Goal: Information Seeking & Learning: Learn about a topic

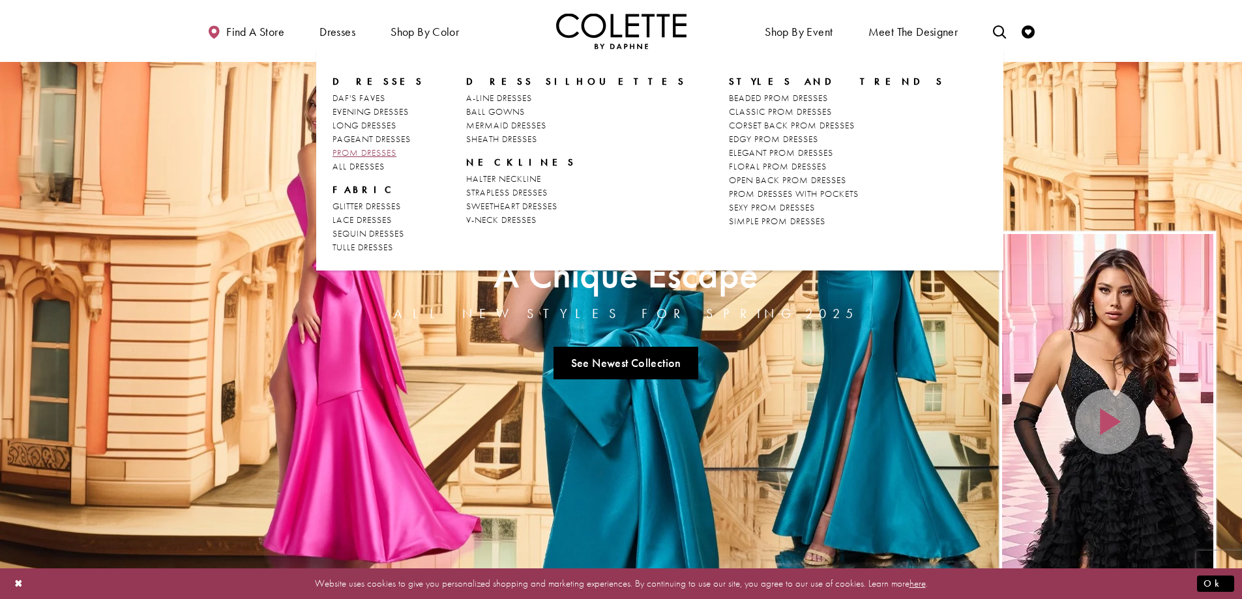
click at [353, 150] on span "PROM DRESSES" at bounding box center [365, 153] width 64 height 12
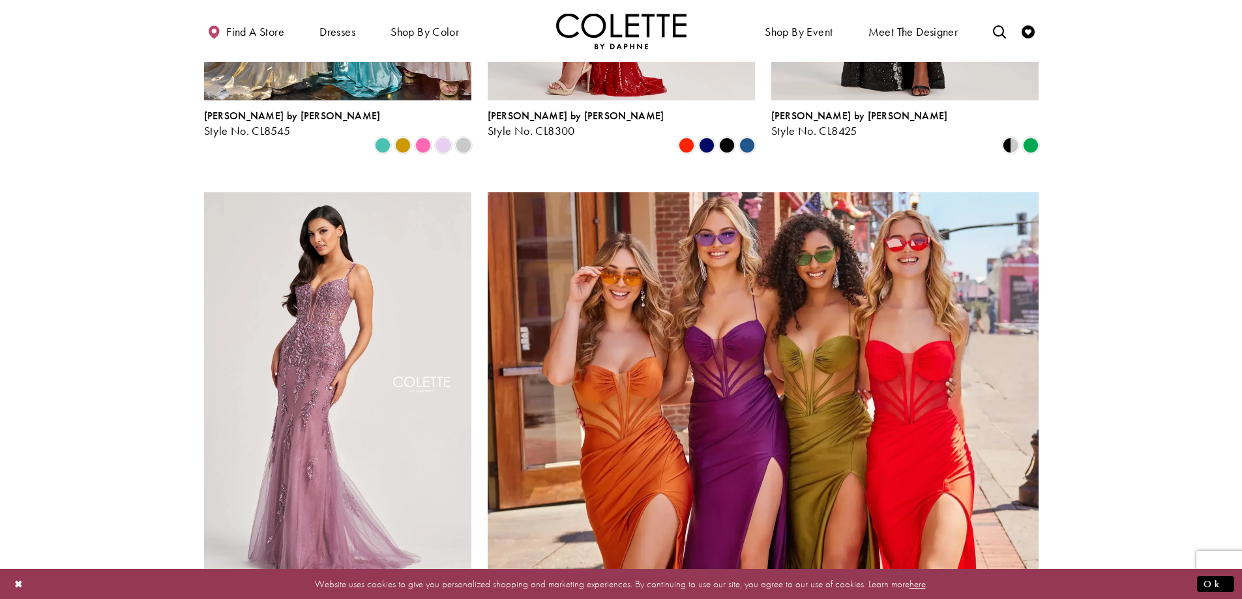
scroll to position [2804, 0]
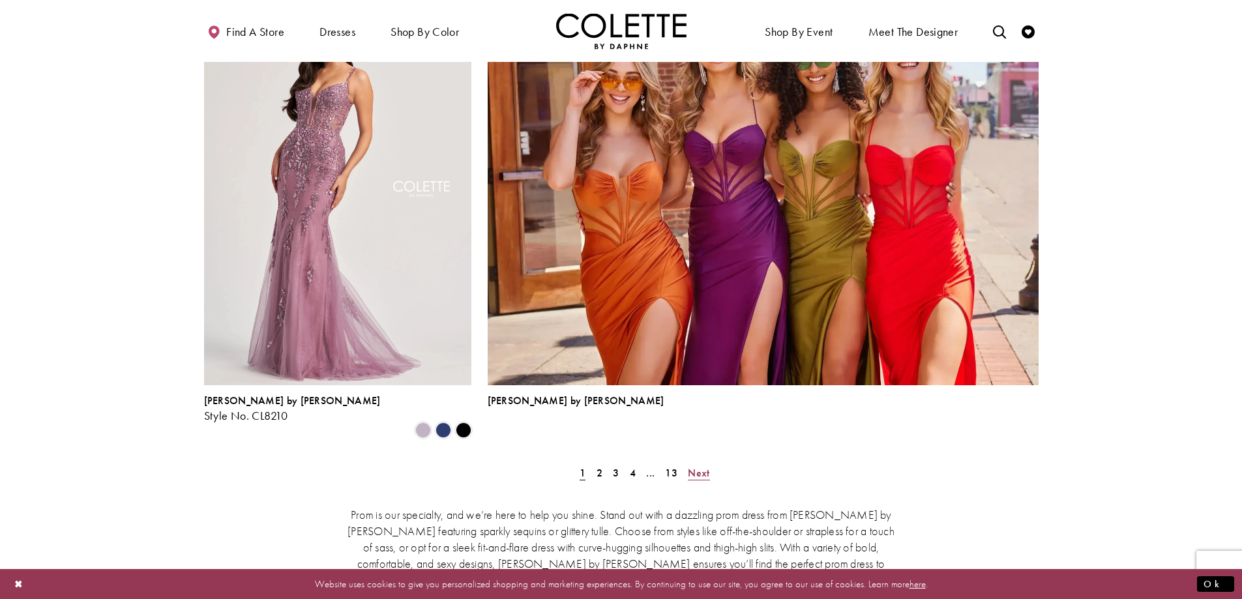
click at [699, 466] on span "Next" at bounding box center [699, 473] width 22 height 14
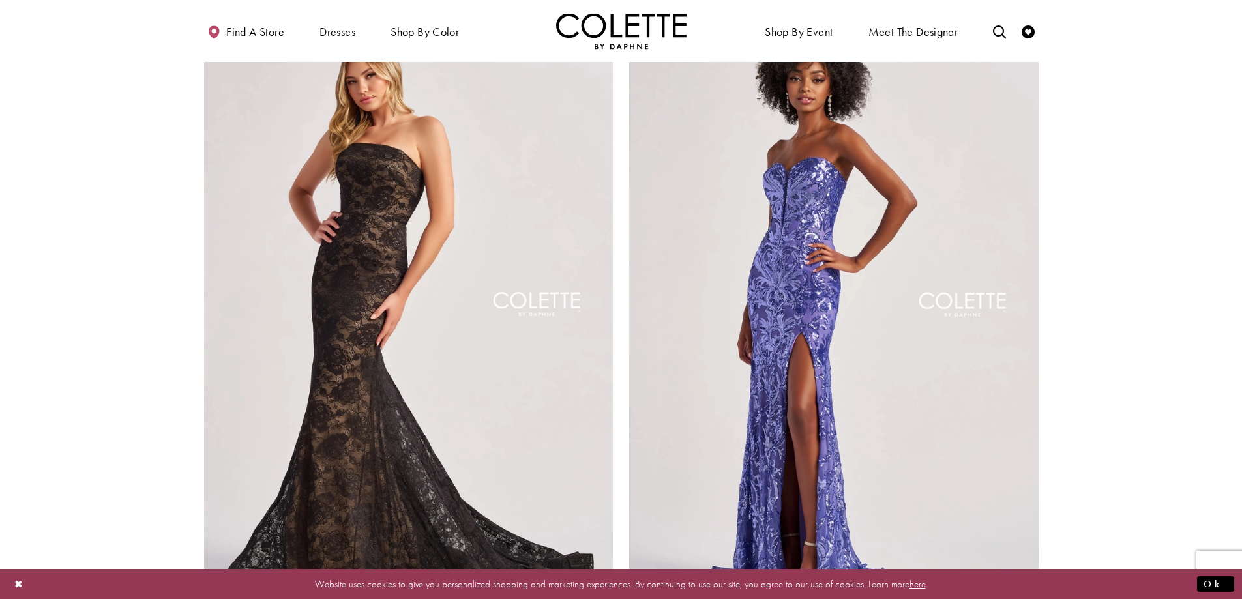
scroll to position [2552, 0]
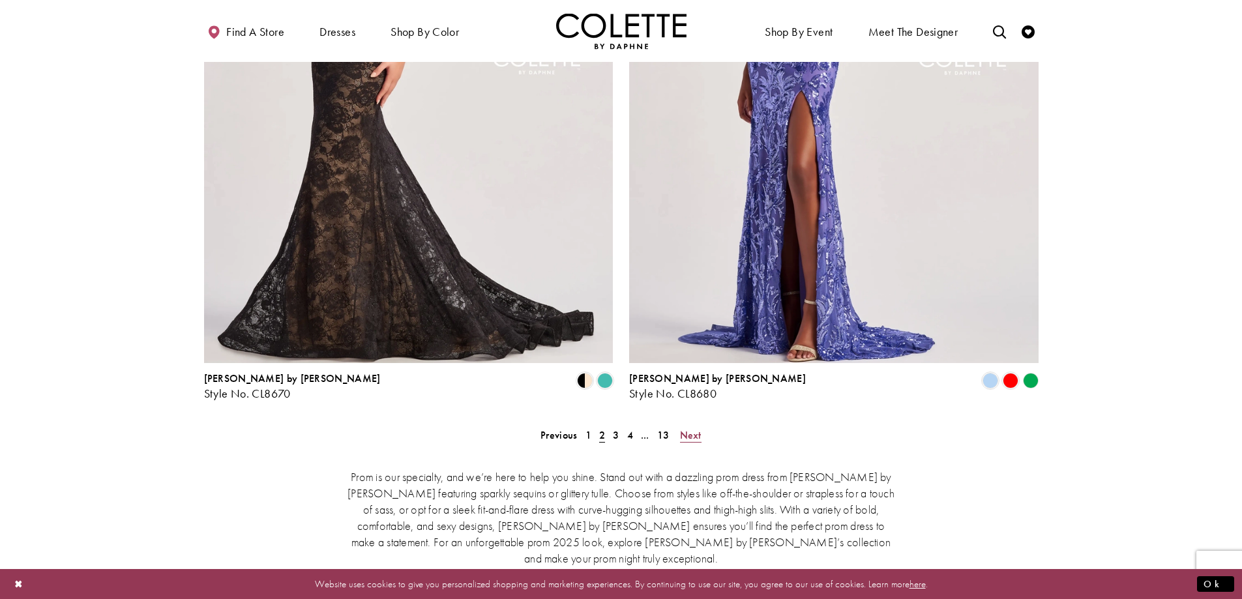
click at [683, 426] on link "Next" at bounding box center [690, 435] width 29 height 19
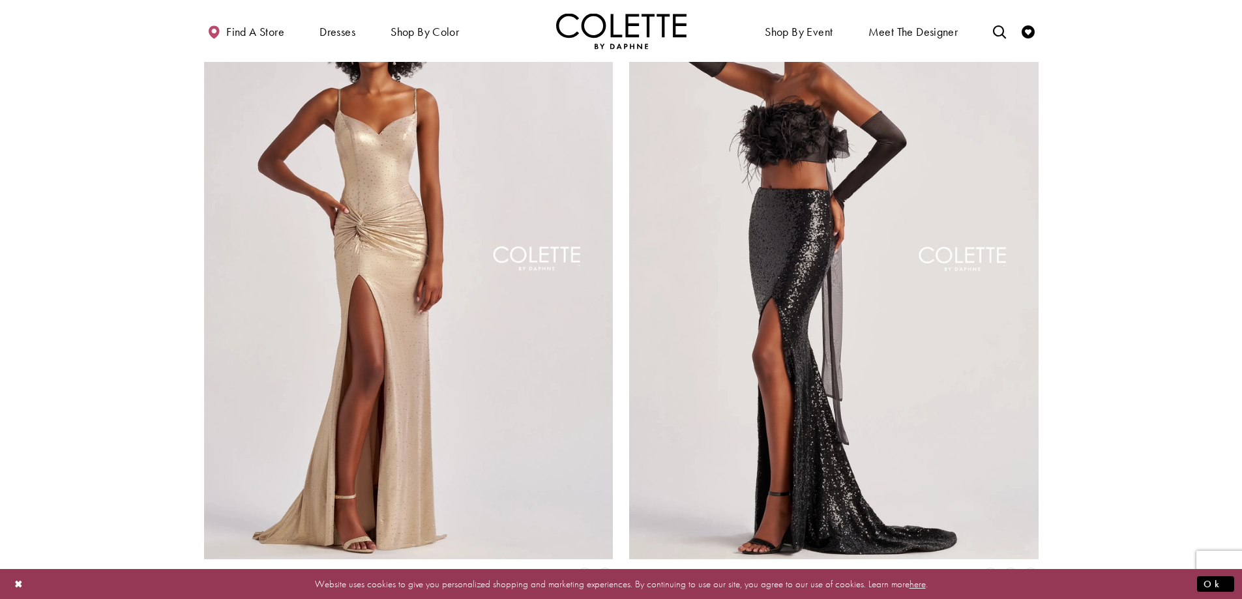
scroll to position [2487, 0]
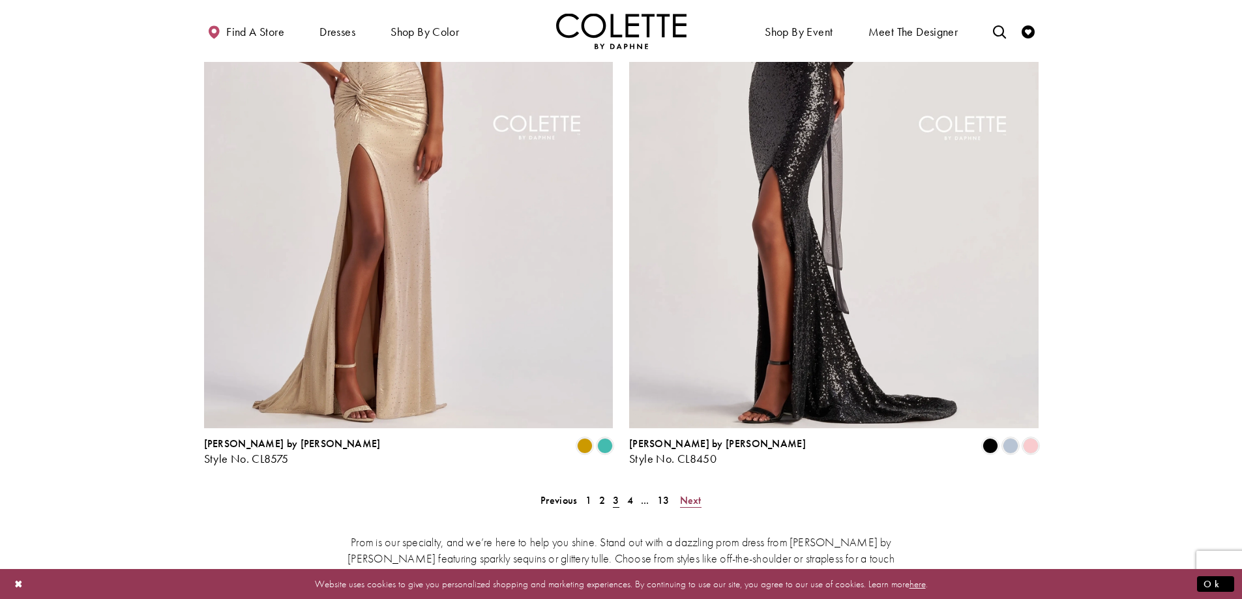
click at [693, 494] on span "Next" at bounding box center [691, 501] width 22 height 14
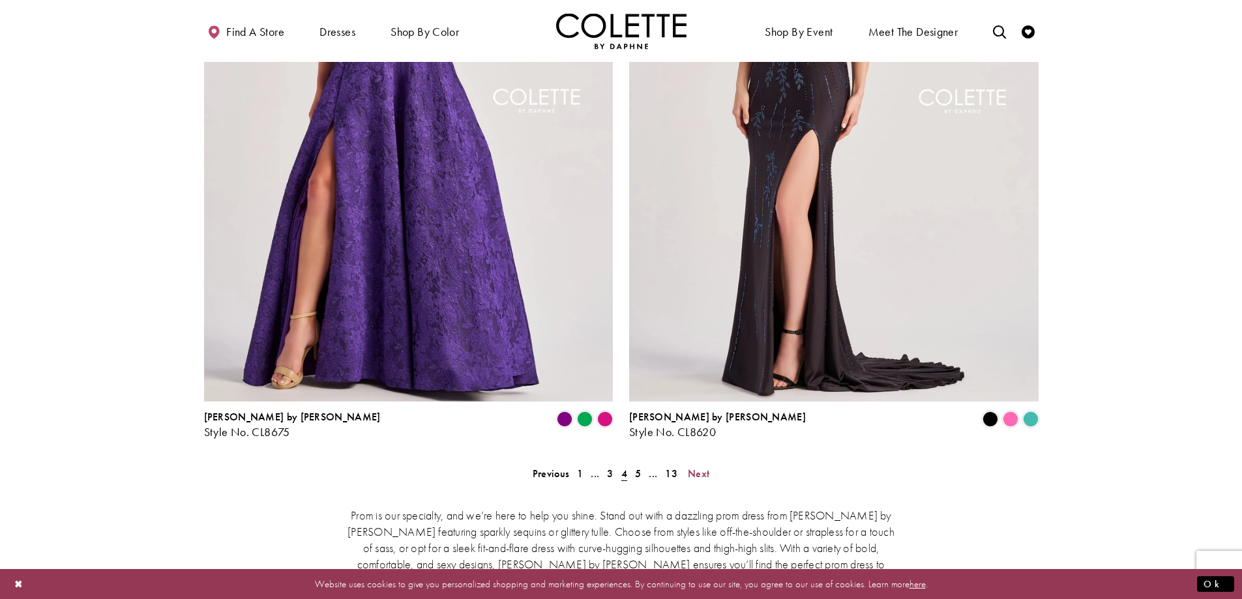
scroll to position [2682, 0]
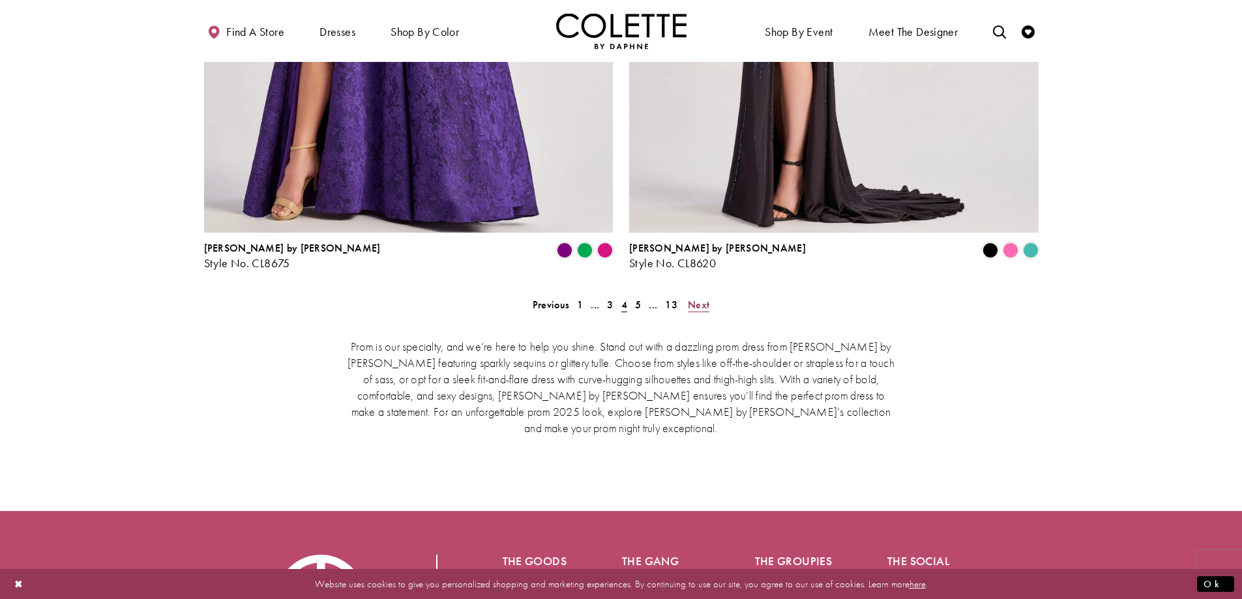
click at [694, 298] on span "Next" at bounding box center [699, 305] width 22 height 14
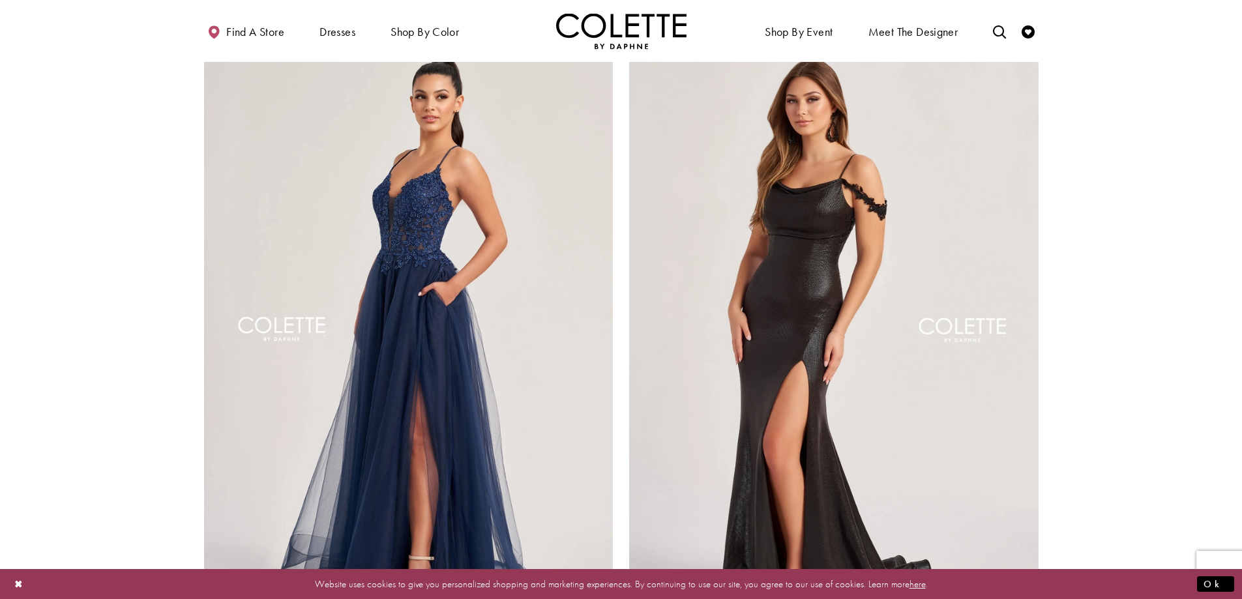
scroll to position [2421, 0]
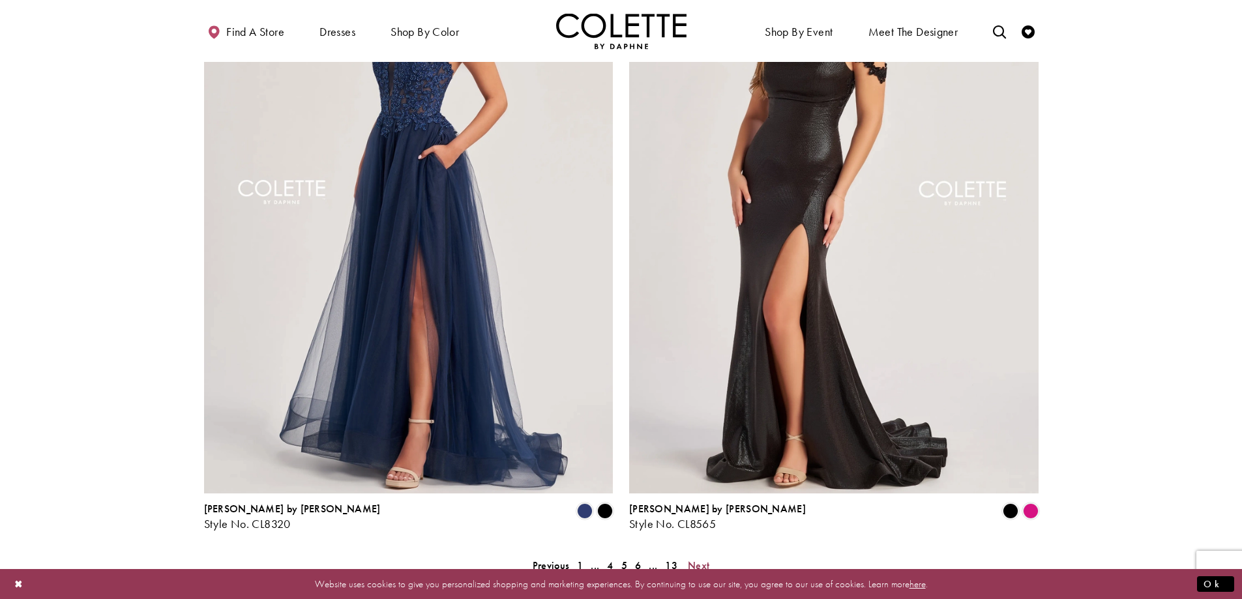
click at [702, 559] on span "Next" at bounding box center [699, 566] width 22 height 14
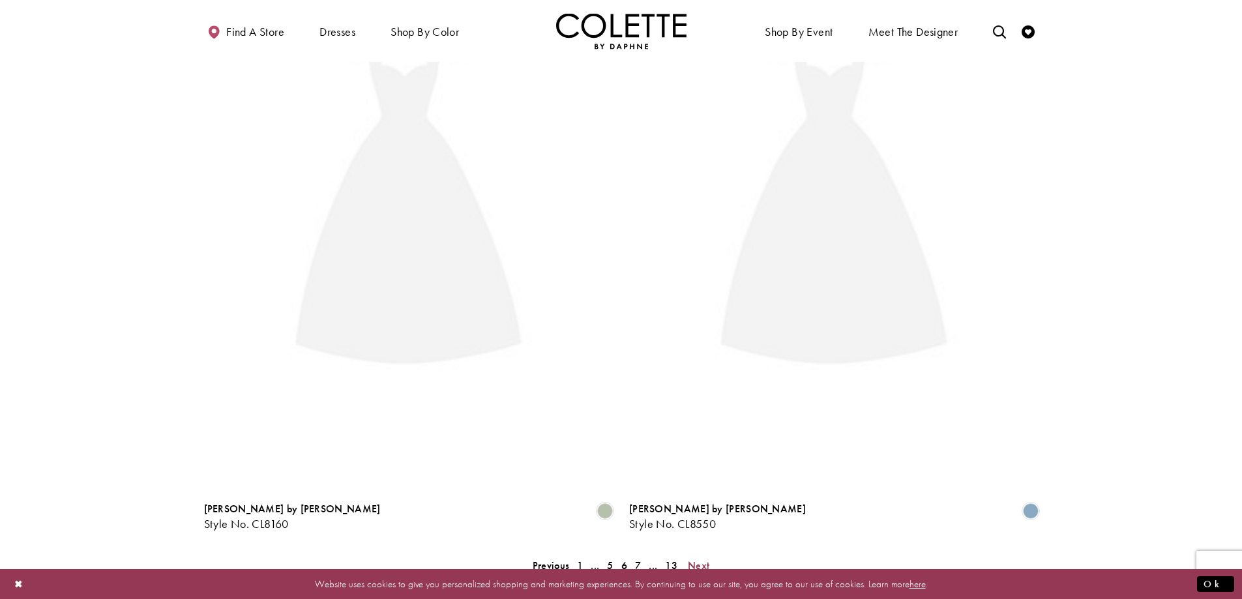
scroll to position [335, 0]
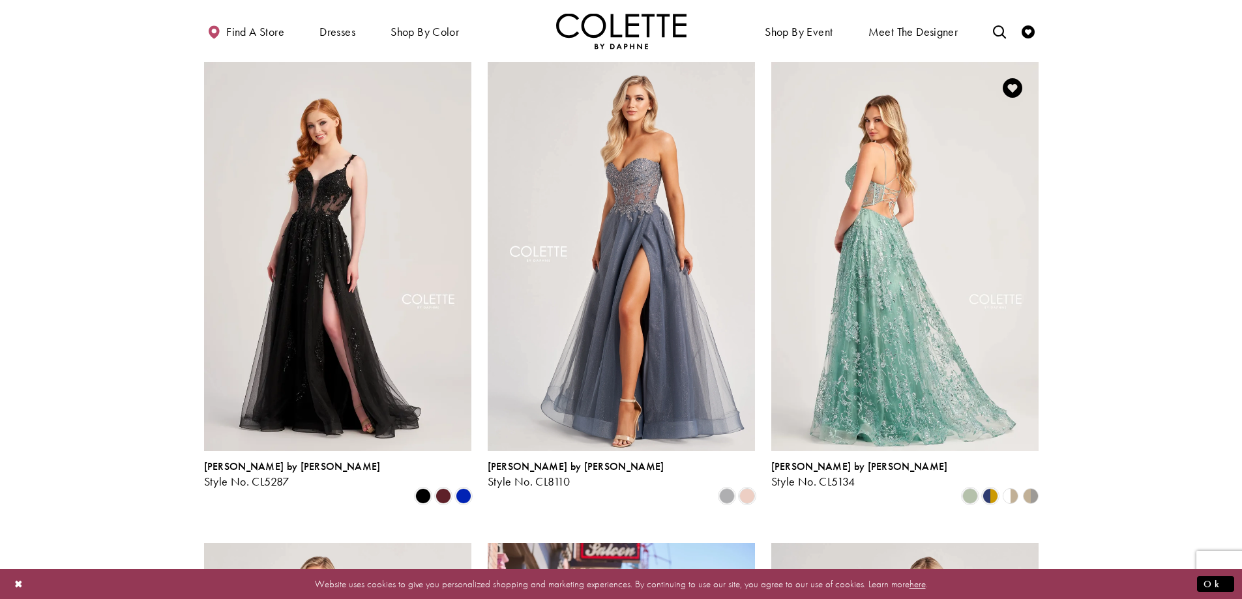
click at [865, 325] on img "Visit Colette by Daphne Style No. CL5134 Page" at bounding box center [904, 256] width 267 height 389
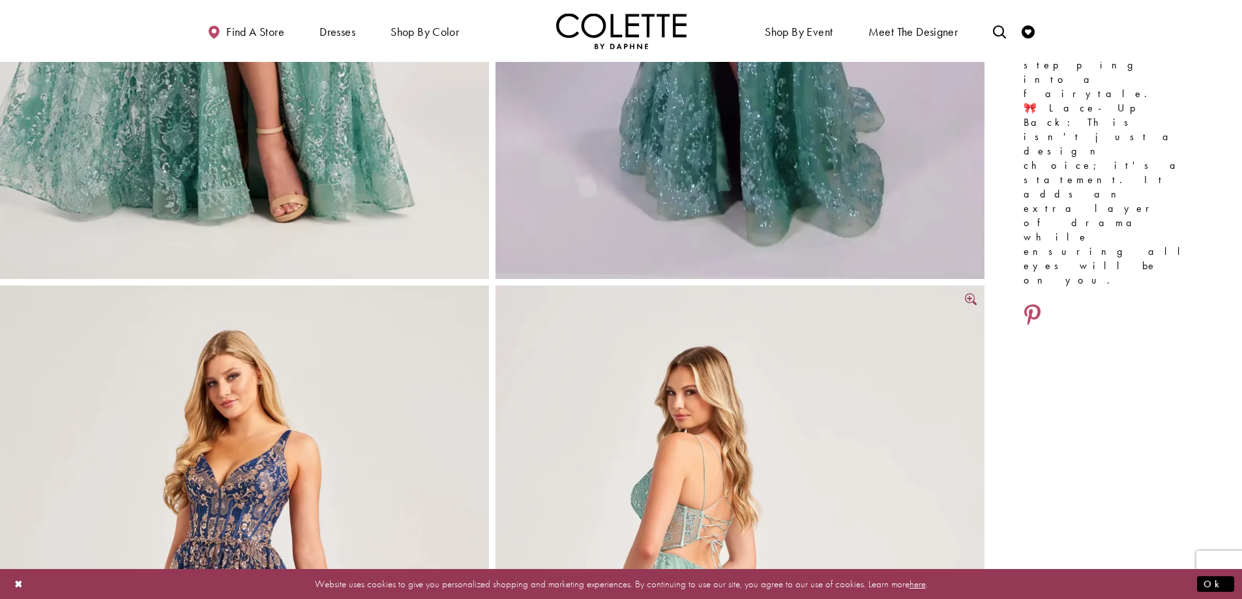
scroll to position [391, 0]
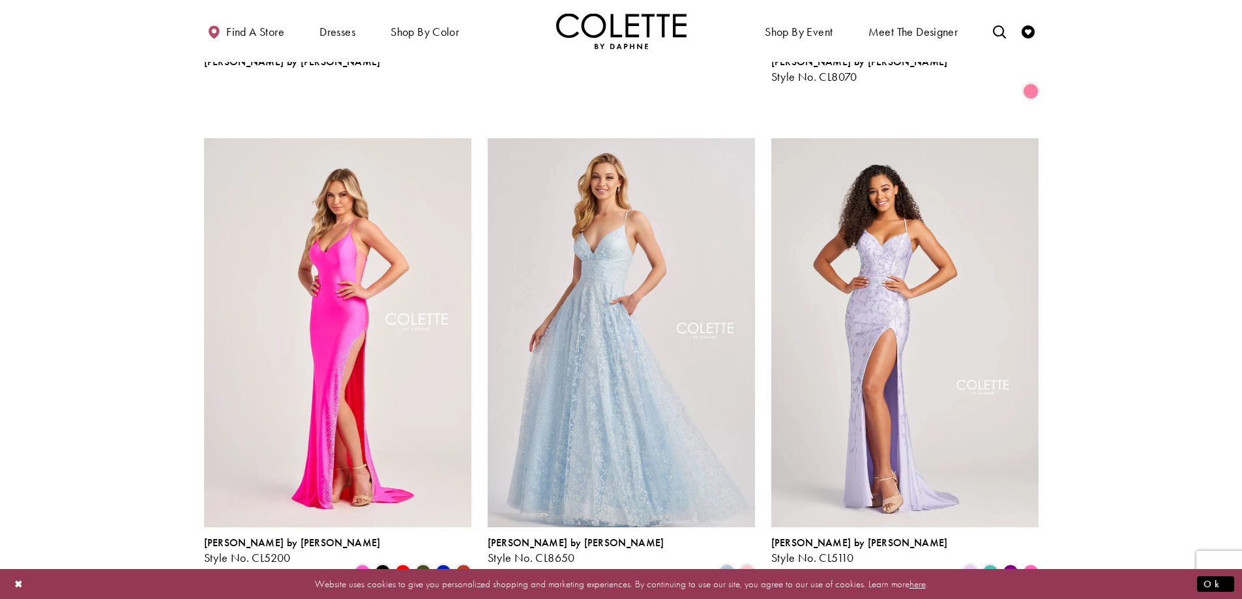
scroll to position [1769, 0]
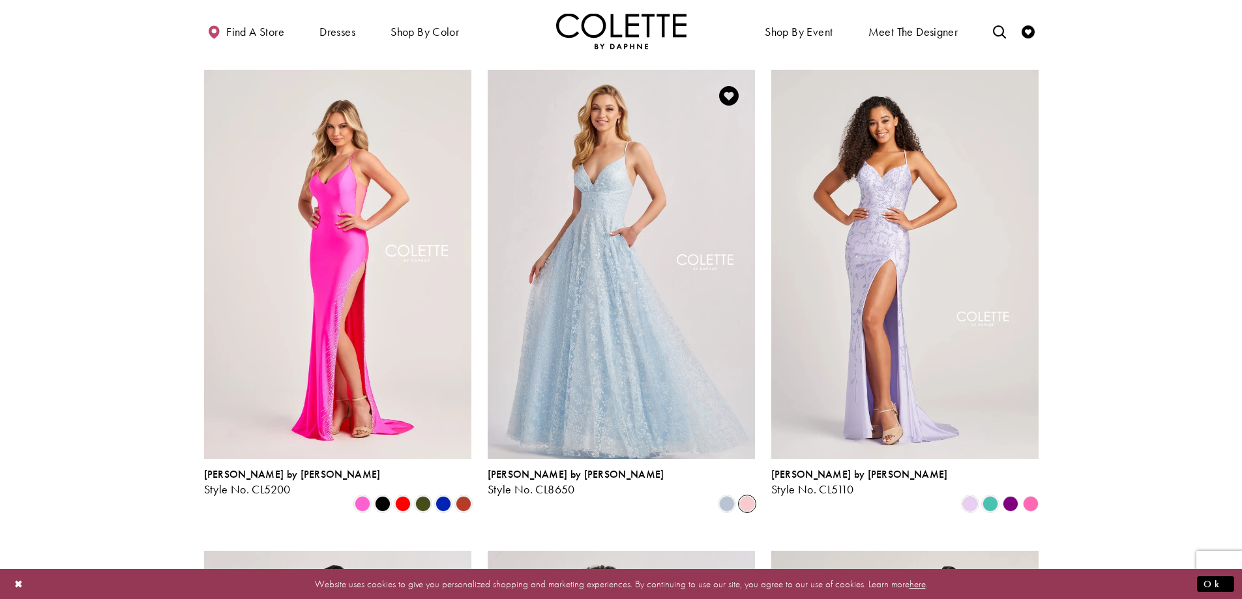
click at [747, 496] on span "Product List" at bounding box center [748, 504] width 16 height 16
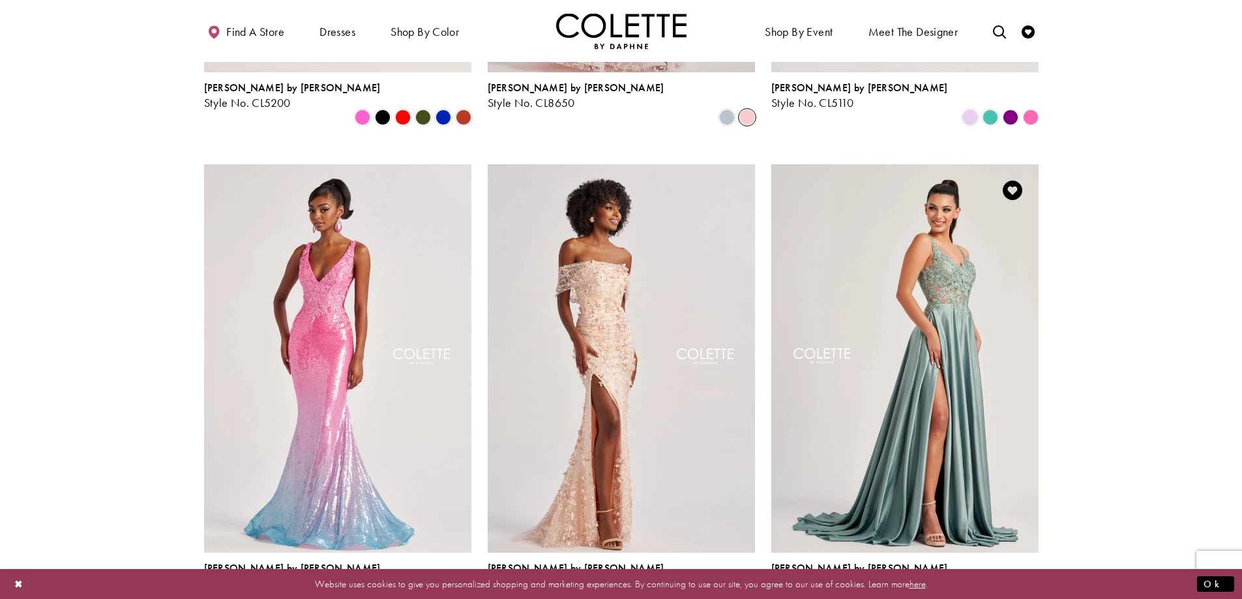
scroll to position [2160, 0]
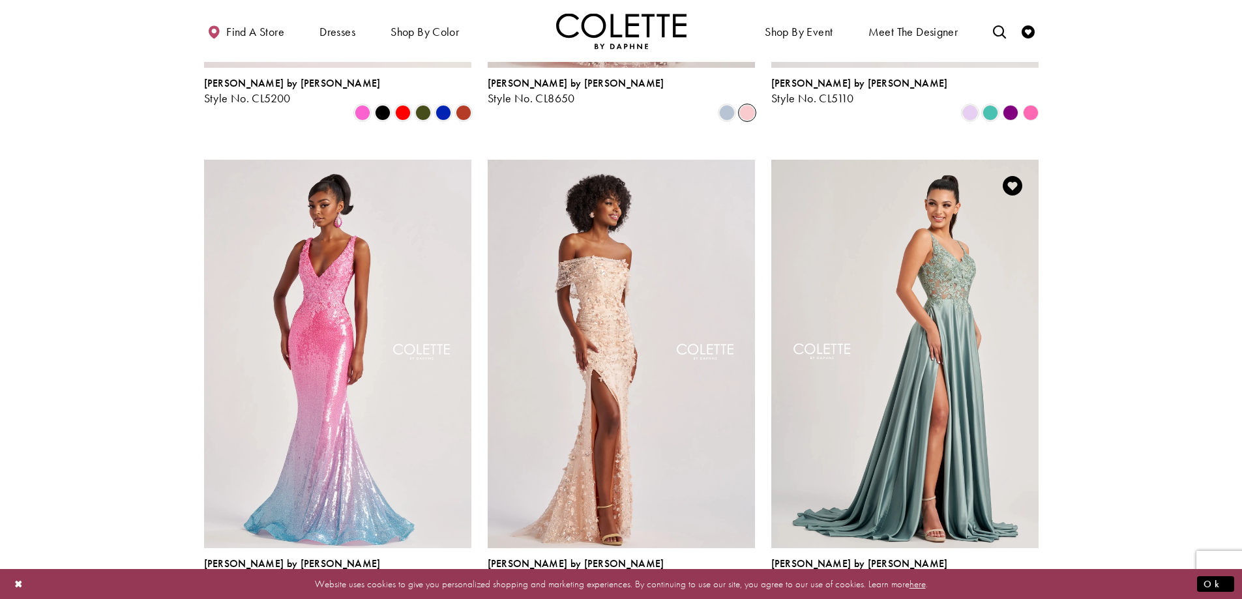
click at [850, 327] on img "Visit Colette by Daphne Style No. CL8160 Page" at bounding box center [904, 354] width 267 height 389
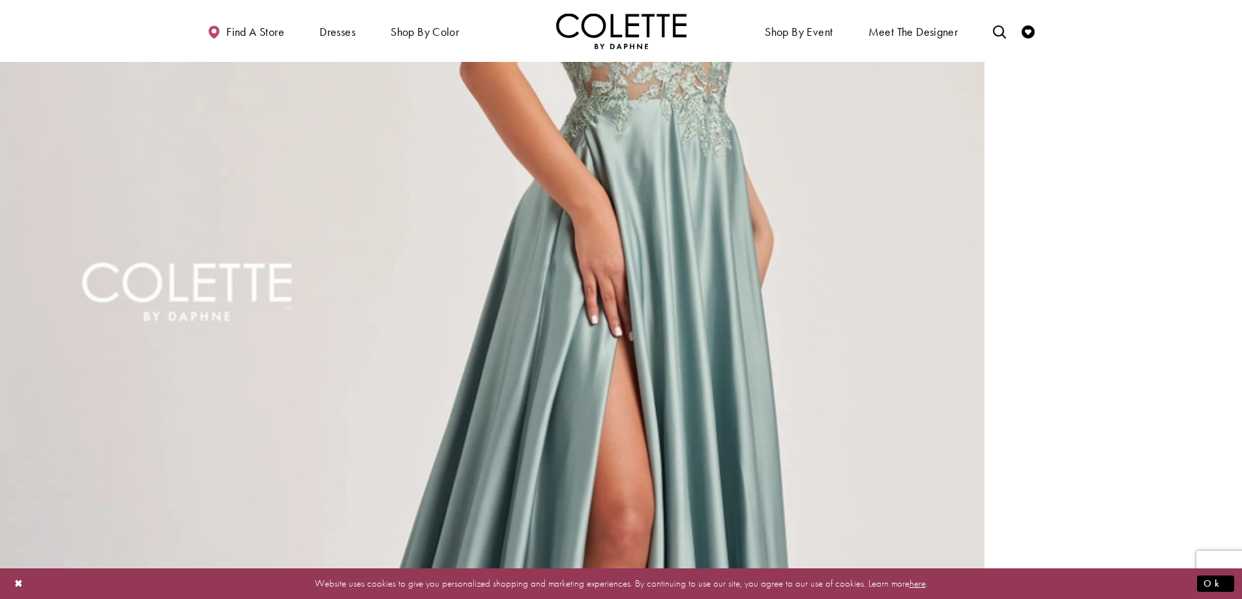
scroll to position [261, 0]
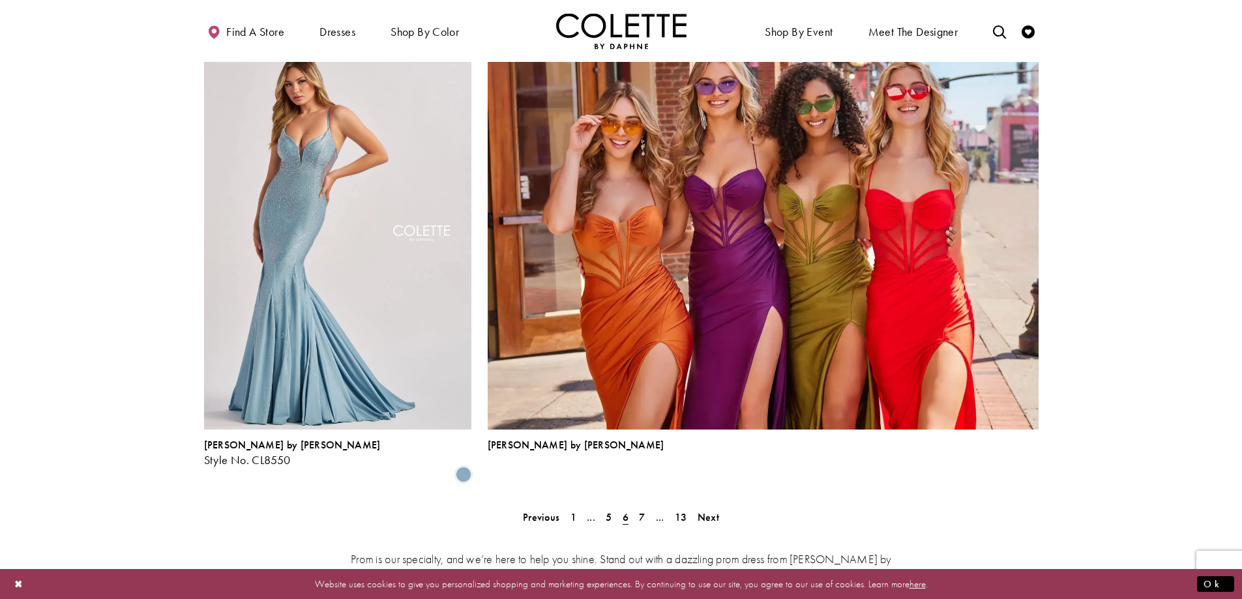
scroll to position [2878, 0]
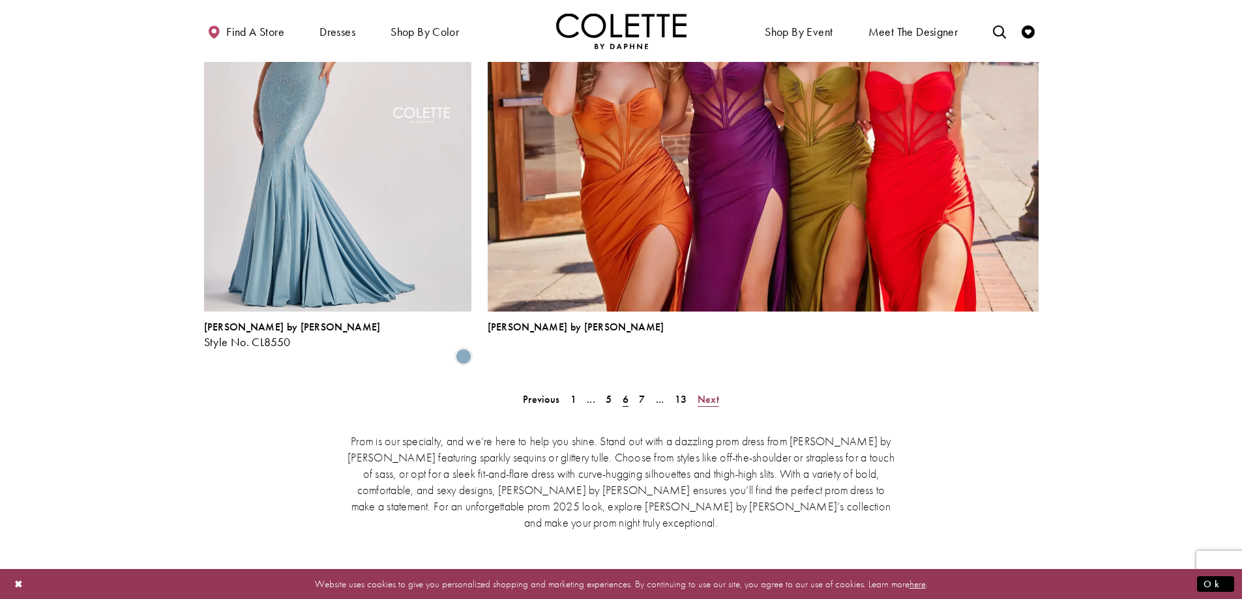
click at [708, 393] on span "Next" at bounding box center [709, 400] width 22 height 14
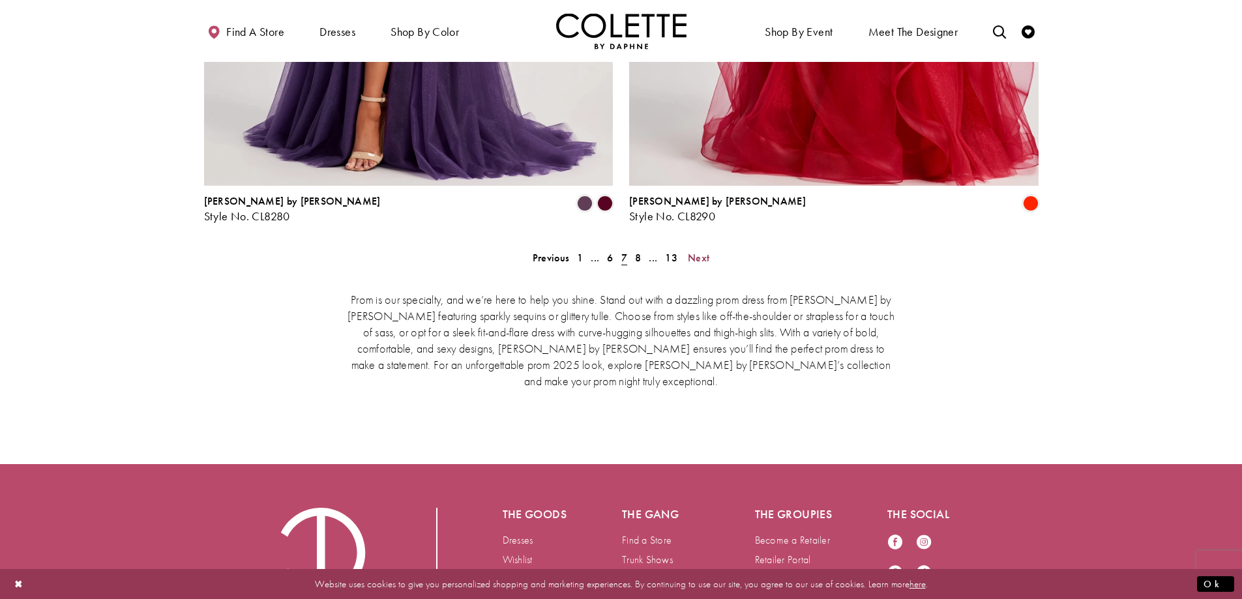
scroll to position [2747, 0]
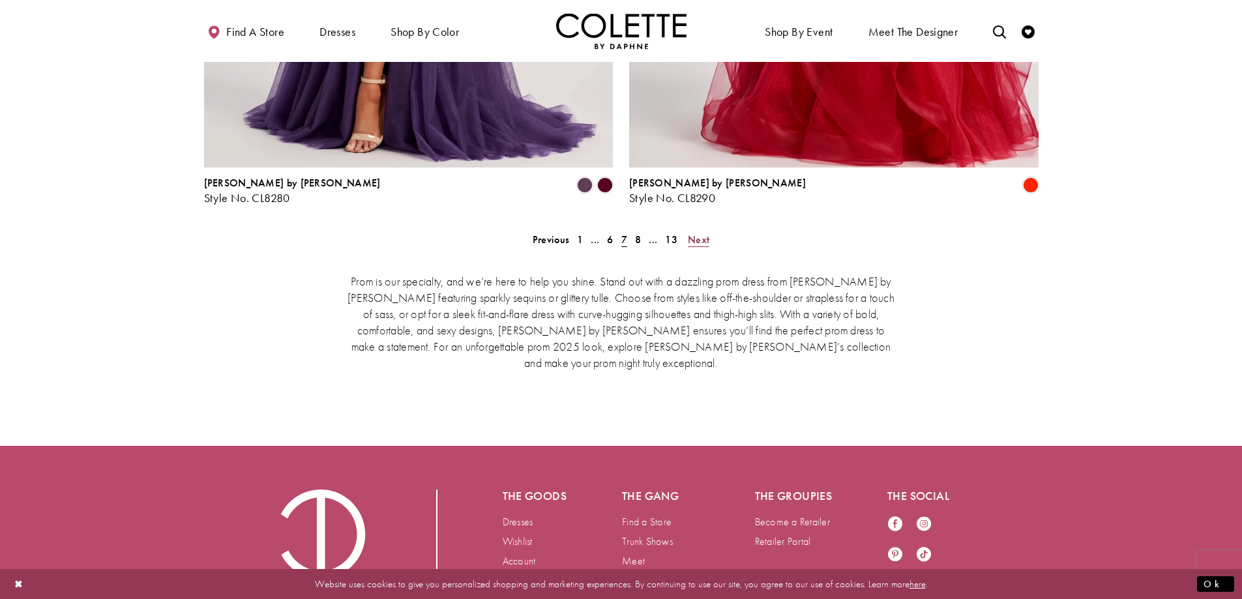
click at [697, 233] on span "Next" at bounding box center [699, 240] width 22 height 14
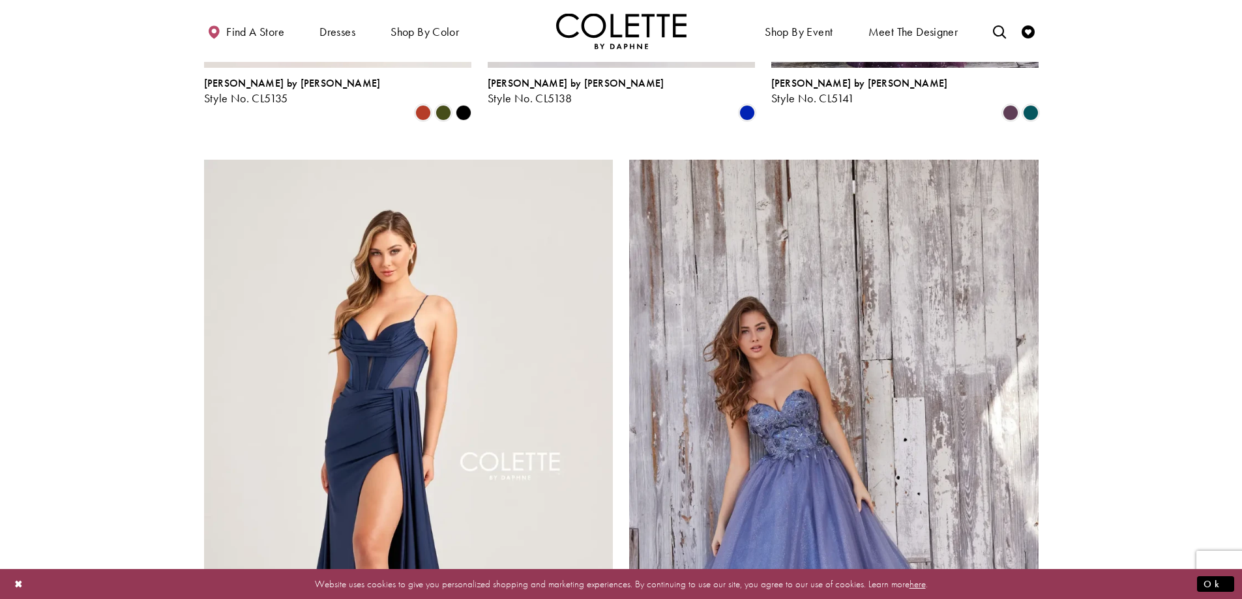
scroll to position [2487, 0]
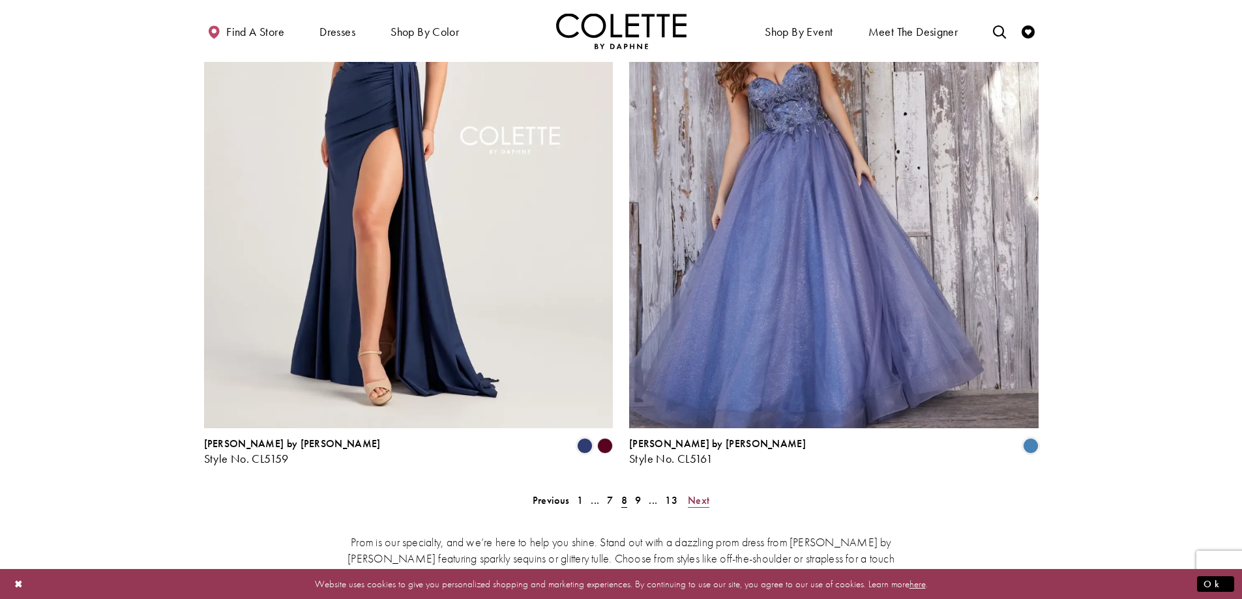
click at [695, 494] on span "Next" at bounding box center [699, 501] width 22 height 14
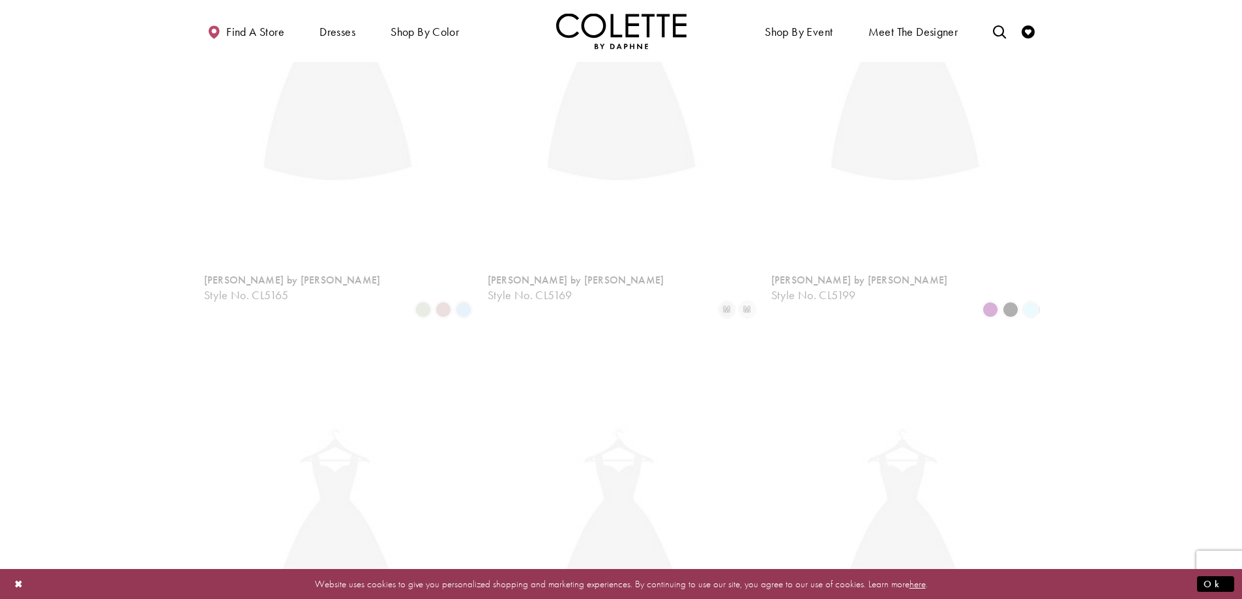
scroll to position [335, 0]
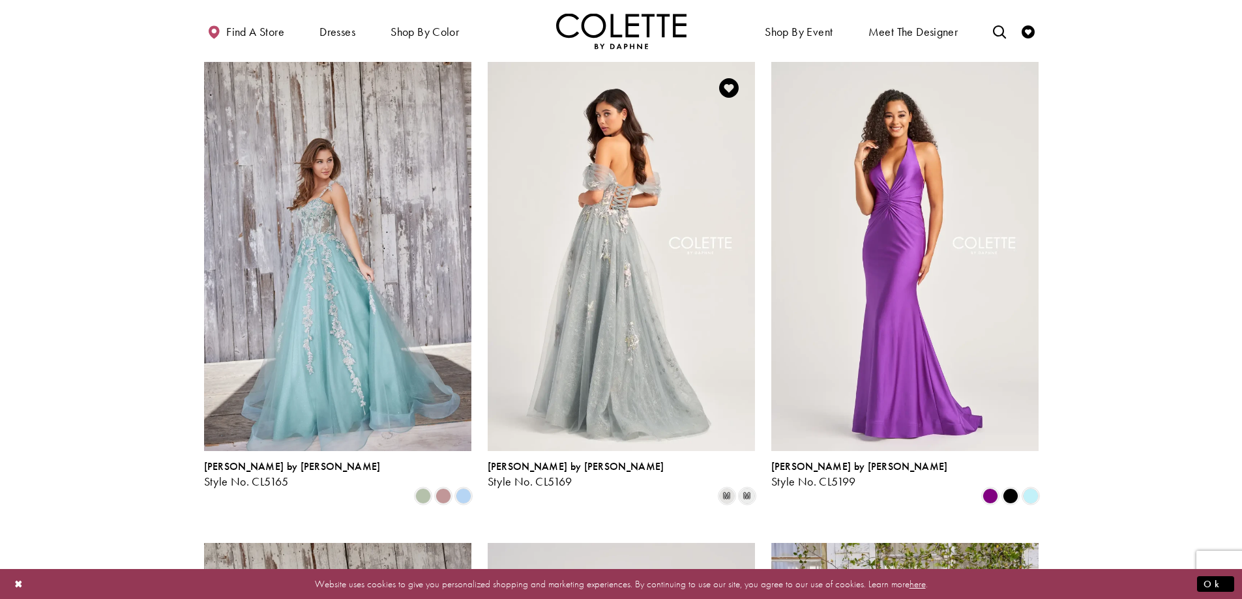
click at [570, 329] on img "Visit Colette by Daphne Style No. CL5169 Page" at bounding box center [621, 256] width 267 height 389
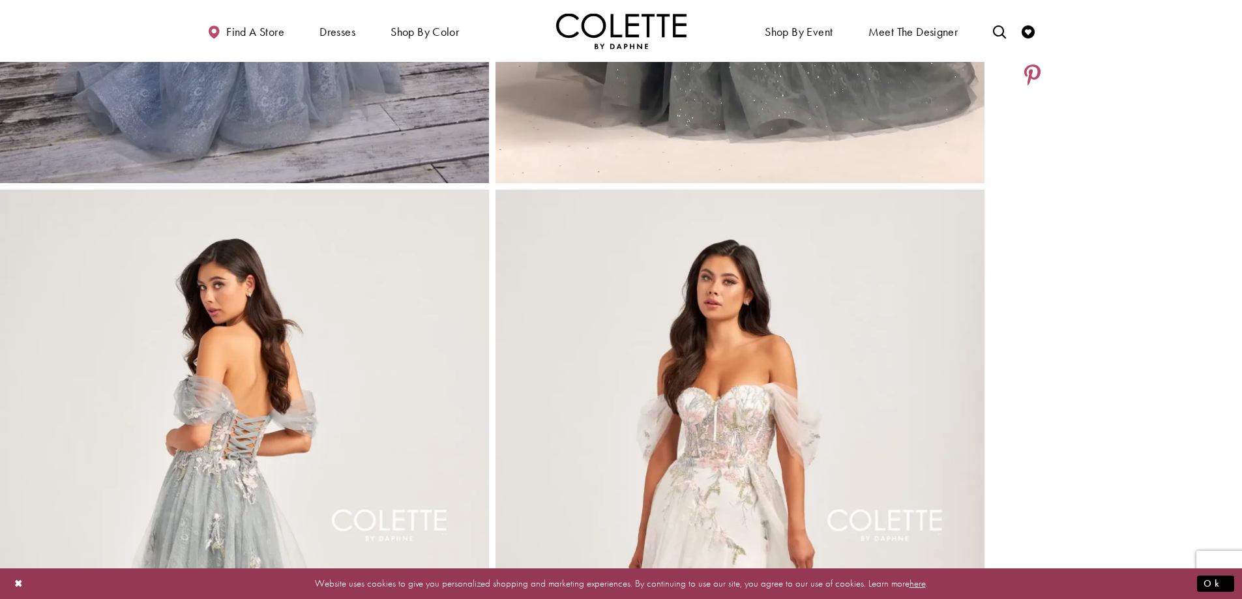
scroll to position [848, 0]
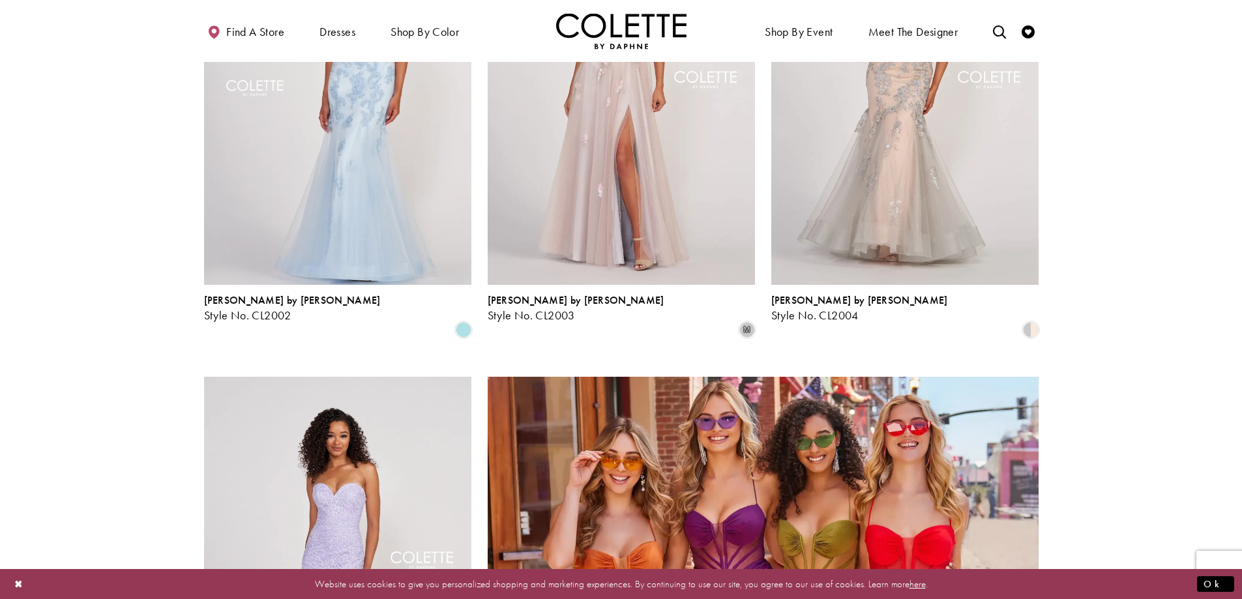
scroll to position [2685, 0]
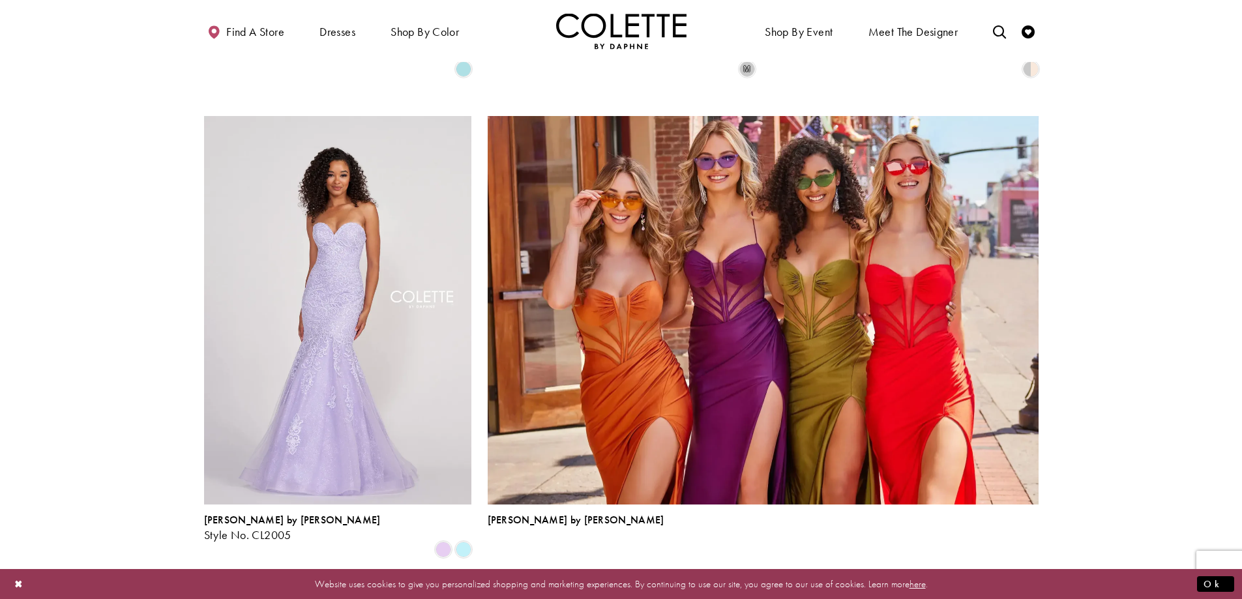
click at [719, 586] on span "Next" at bounding box center [712, 593] width 22 height 14
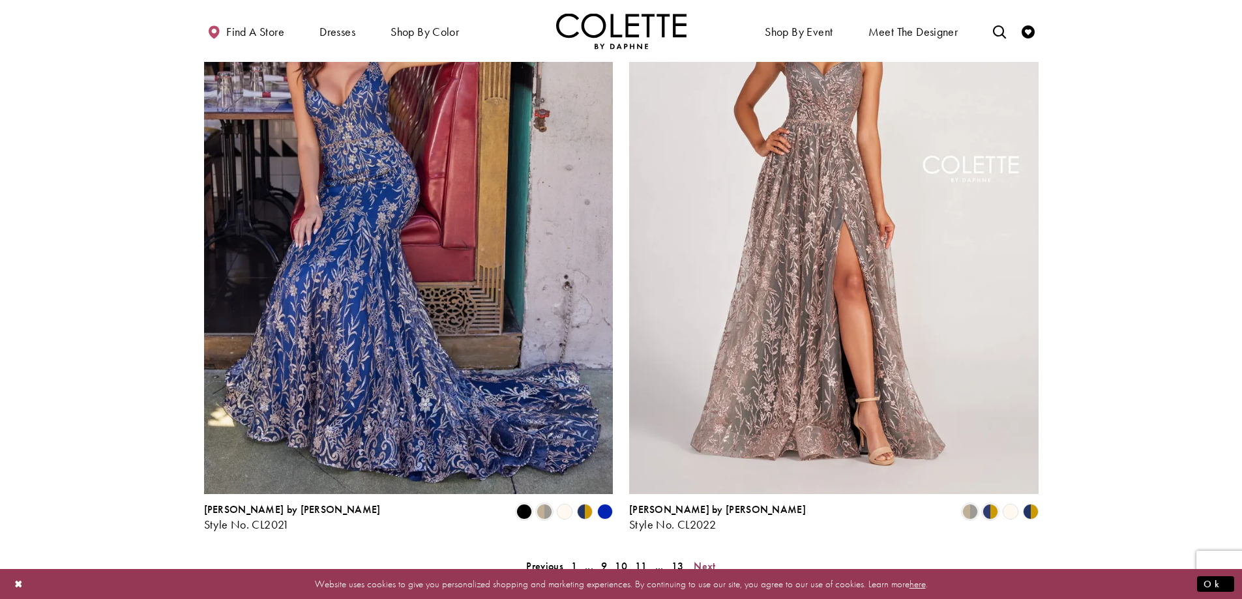
scroll to position [2421, 0]
click at [708, 559] on span "Next" at bounding box center [705, 566] width 22 height 14
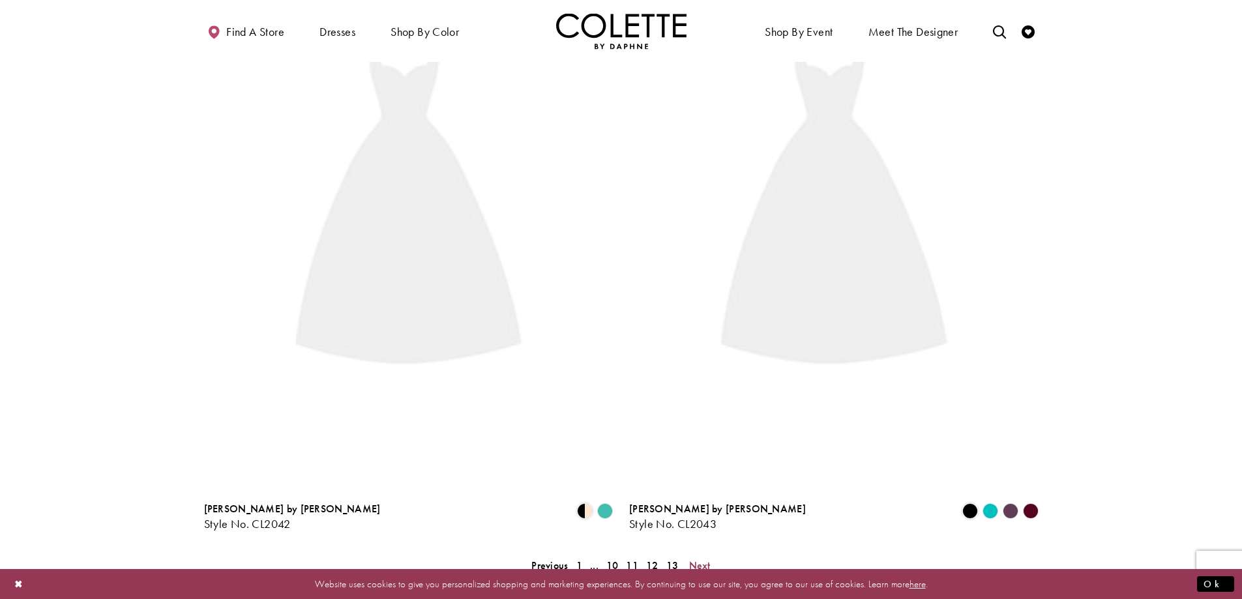
scroll to position [335, 0]
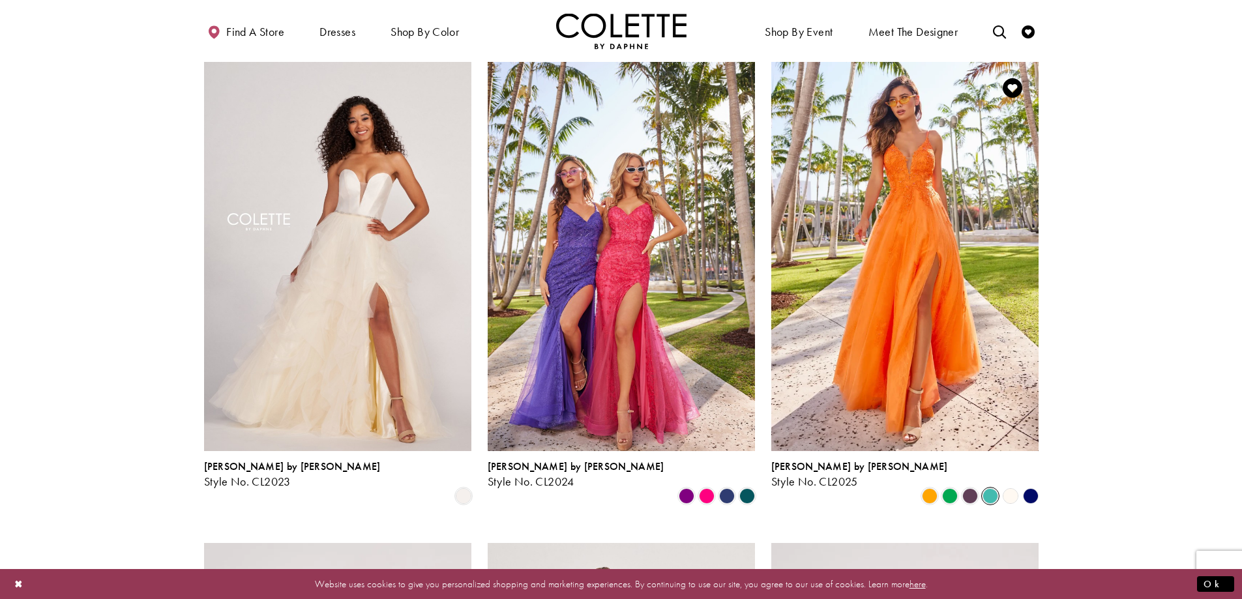
click at [984, 488] on span "Product List" at bounding box center [991, 496] width 16 height 16
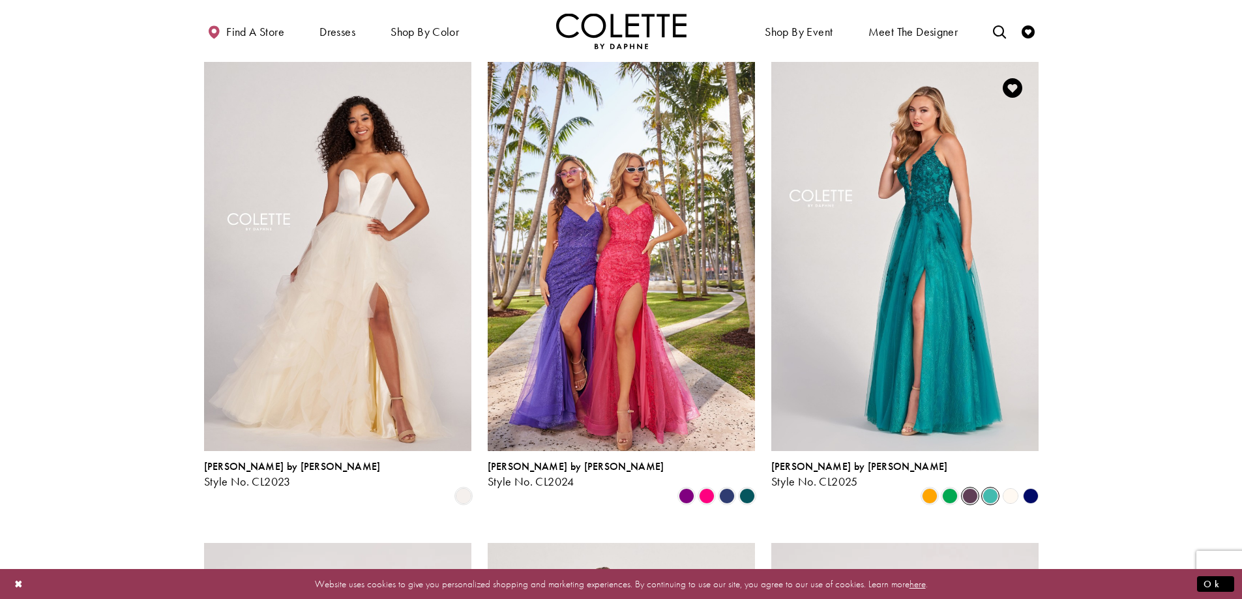
click at [967, 488] on span "Product List" at bounding box center [971, 496] width 16 height 16
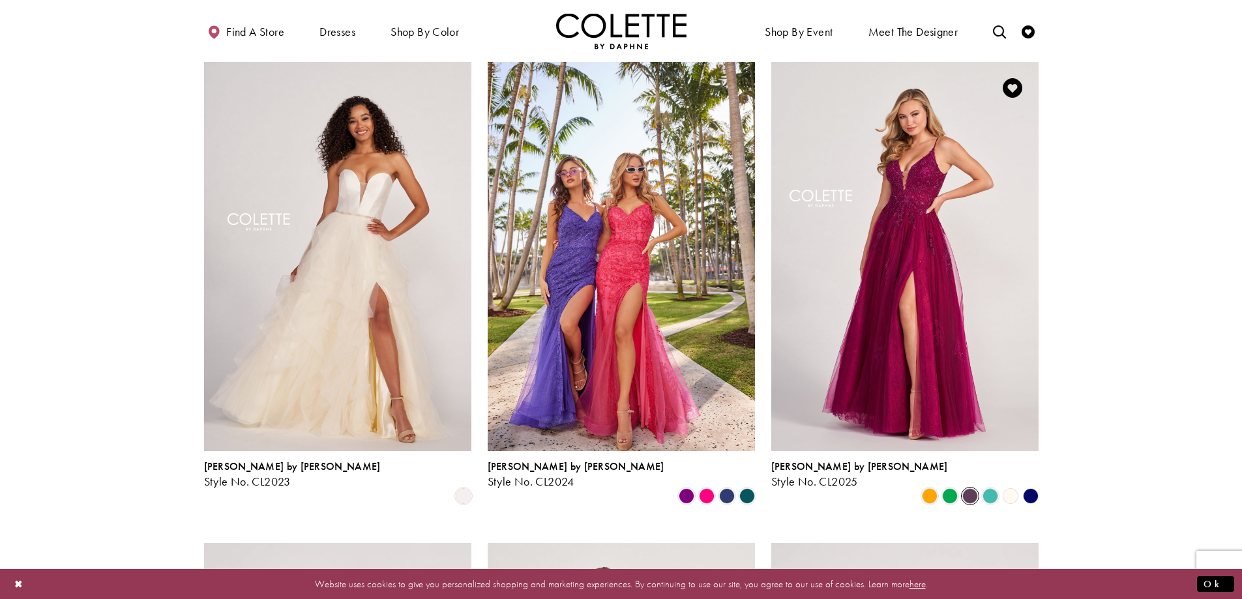
click at [959, 486] on div "Product List" at bounding box center [950, 496] width 20 height 20
click at [948, 488] on span "Product List" at bounding box center [950, 496] width 16 height 16
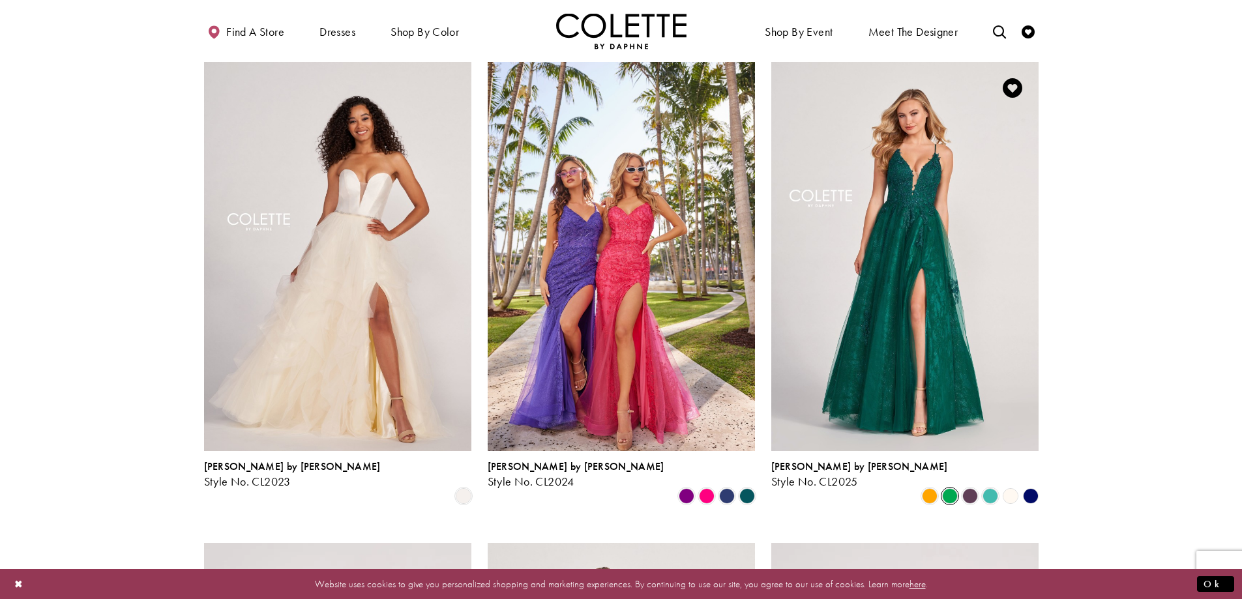
click at [1030, 486] on polygon "Product List" at bounding box center [1031, 496] width 20 height 20
click at [1028, 486] on polygon "Product List" at bounding box center [1031, 496] width 20 height 20
click at [929, 488] on span "Product List" at bounding box center [930, 496] width 16 height 16
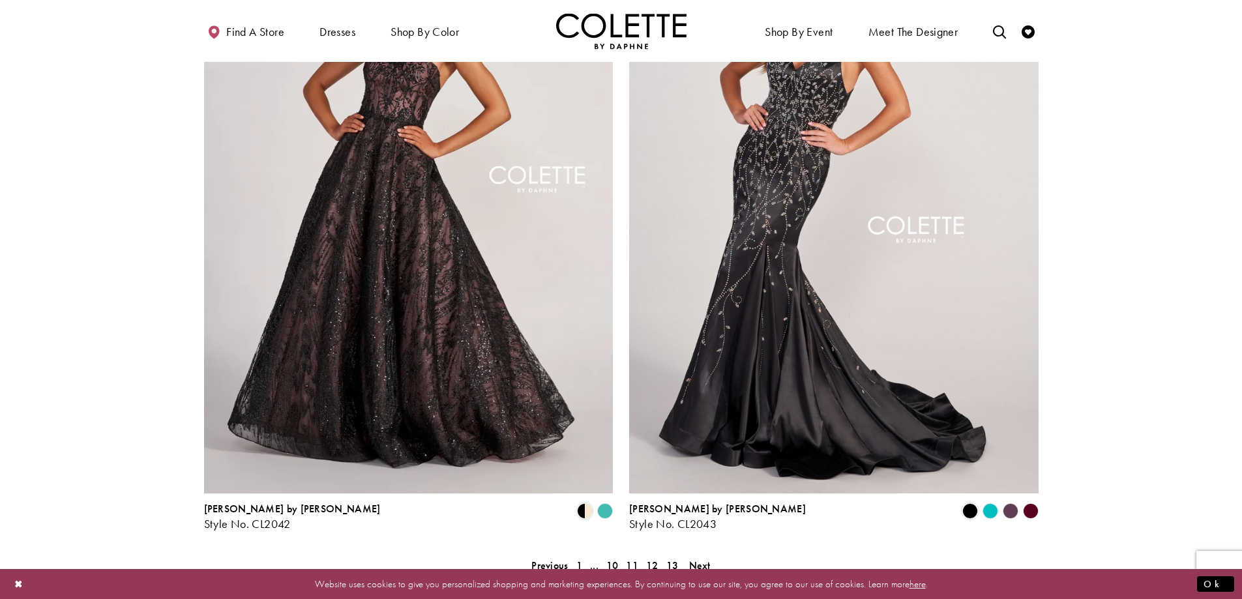
scroll to position [2487, 0]
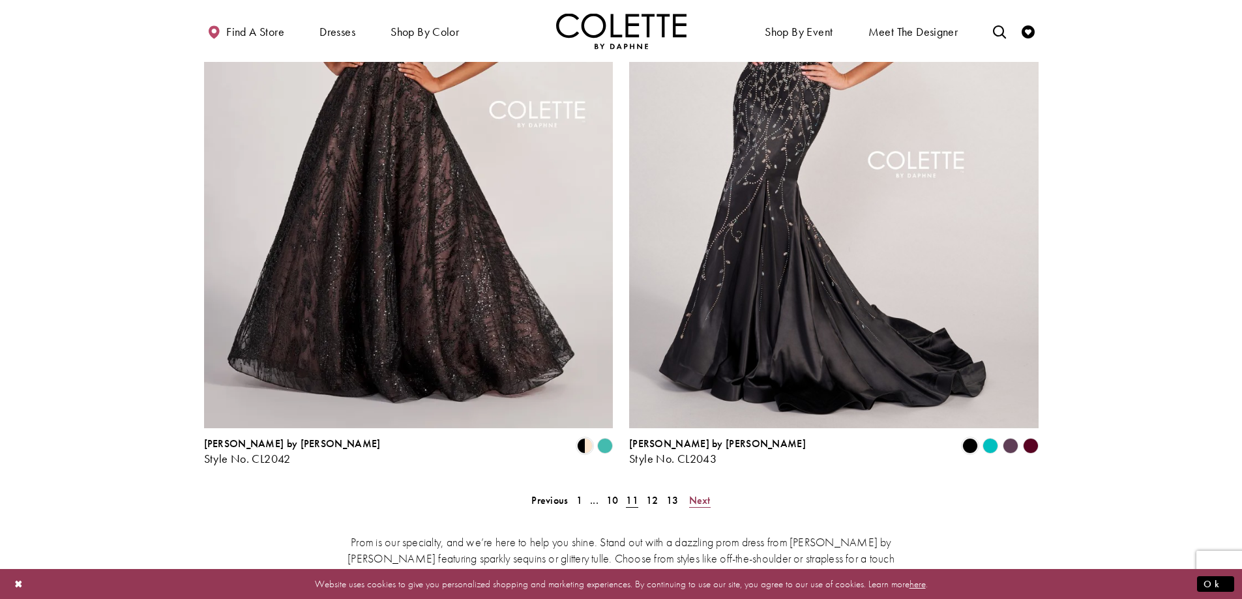
click at [700, 494] on span "Next" at bounding box center [700, 501] width 22 height 14
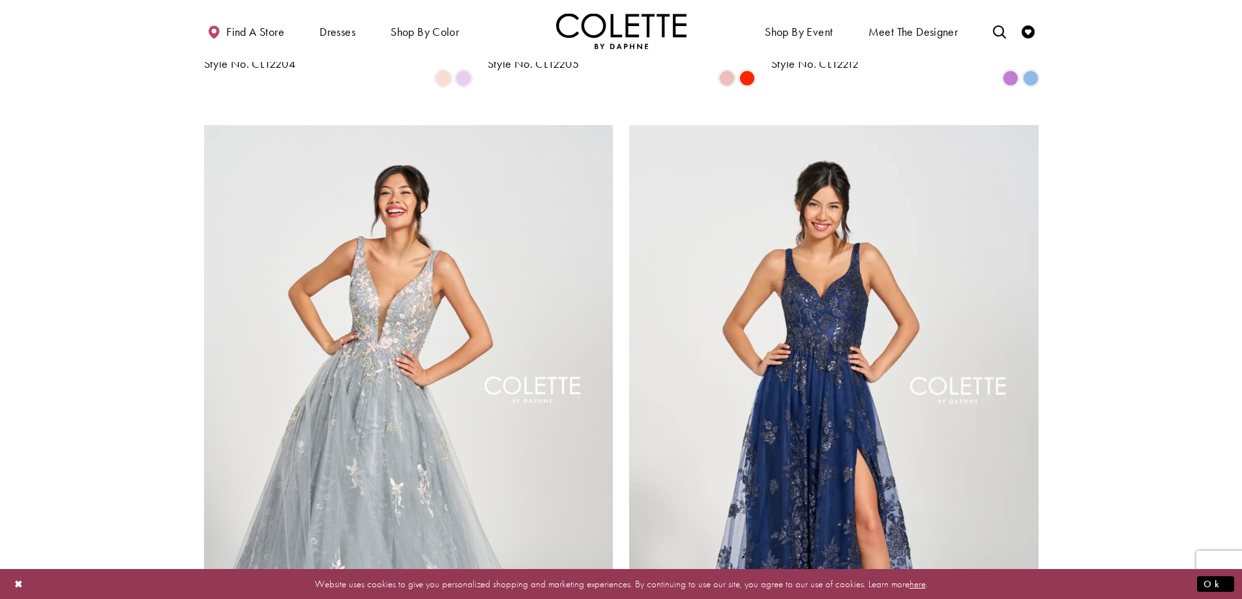
scroll to position [2421, 0]
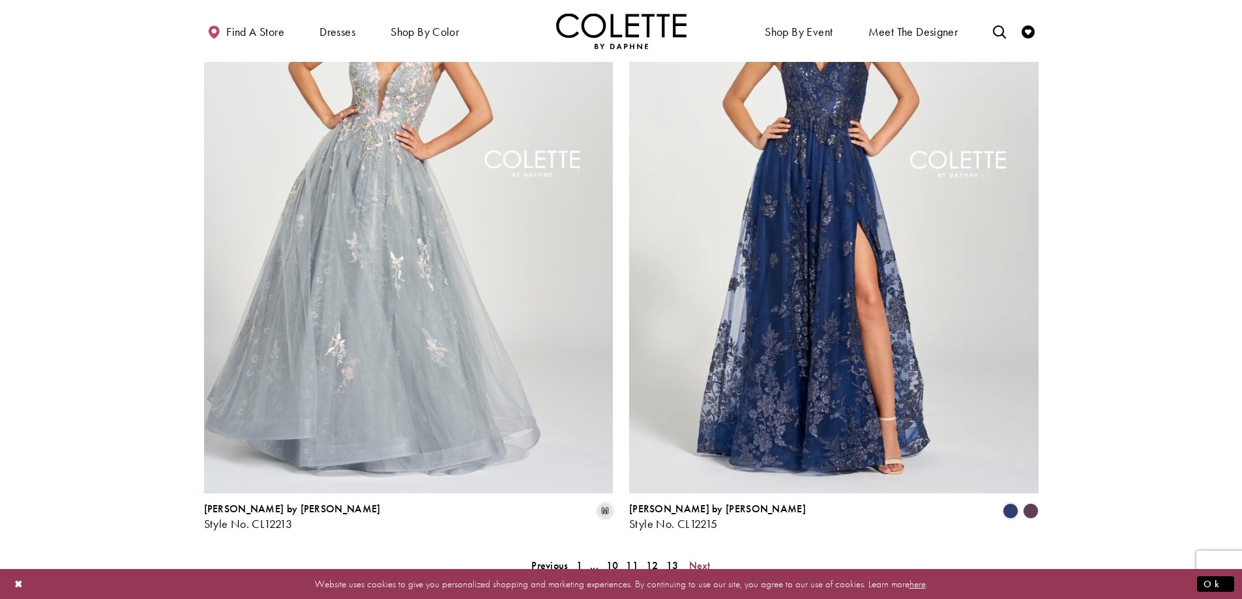
click at [695, 559] on span "Next" at bounding box center [700, 566] width 22 height 14
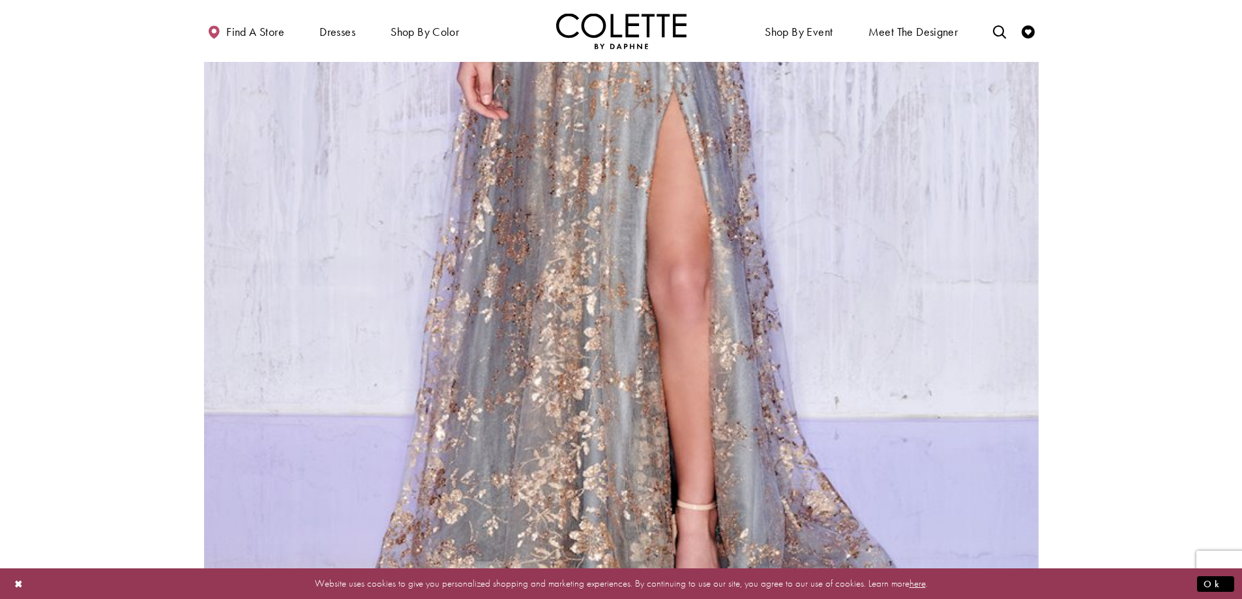
scroll to position [2617, 0]
